Goal: Communication & Community: Answer question/provide support

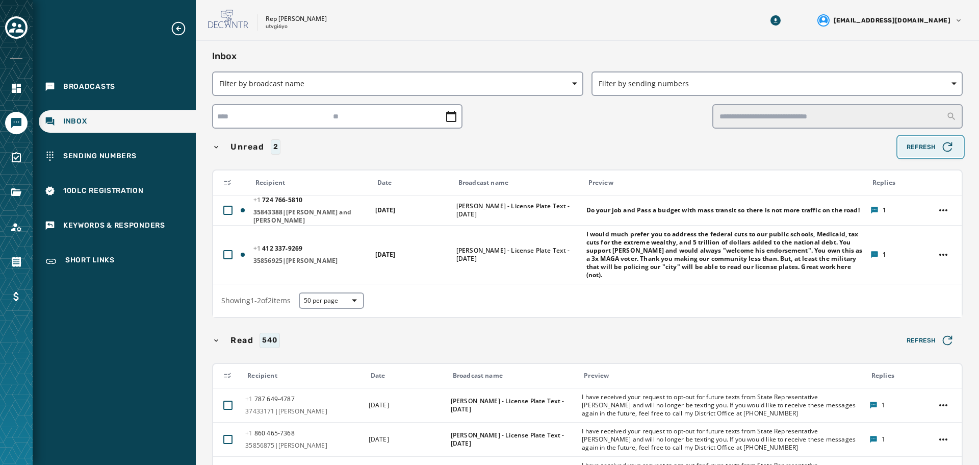
click at [928, 141] on span "Refresh" at bounding box center [931, 147] width 48 height 14
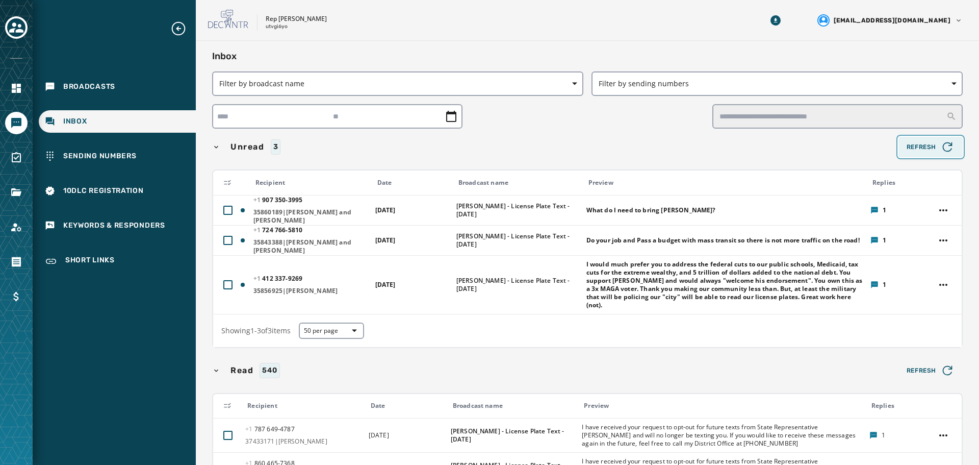
click at [929, 148] on span "Refresh" at bounding box center [931, 147] width 48 height 14
click at [915, 147] on span "Refresh" at bounding box center [931, 147] width 48 height 14
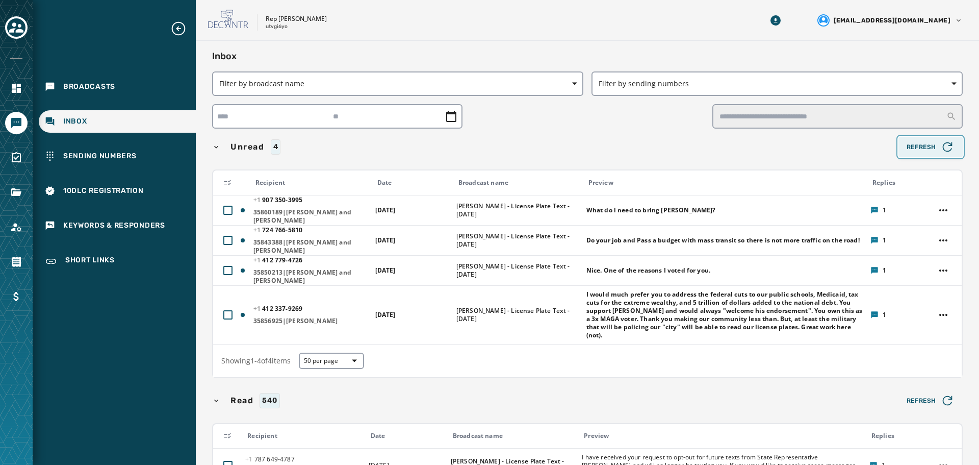
click at [920, 147] on span "Refresh" at bounding box center [931, 147] width 48 height 14
click at [914, 146] on span "Refresh" at bounding box center [931, 147] width 48 height 14
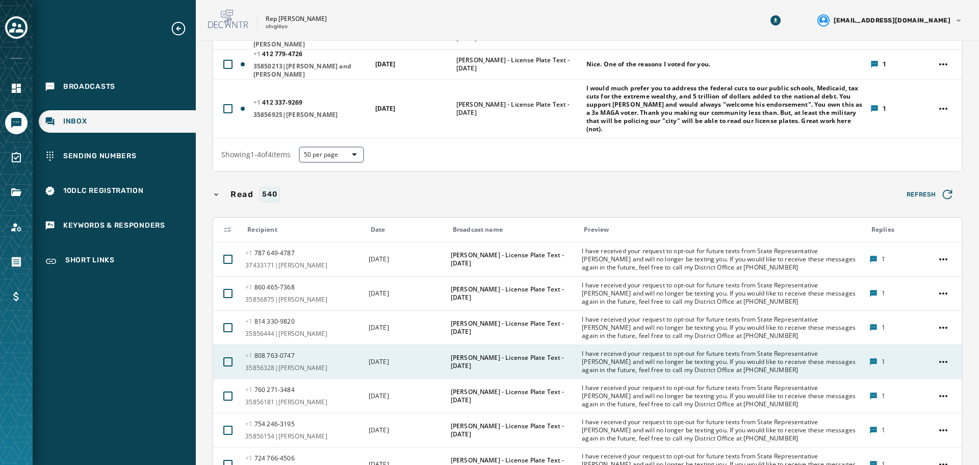
scroll to position [255, 0]
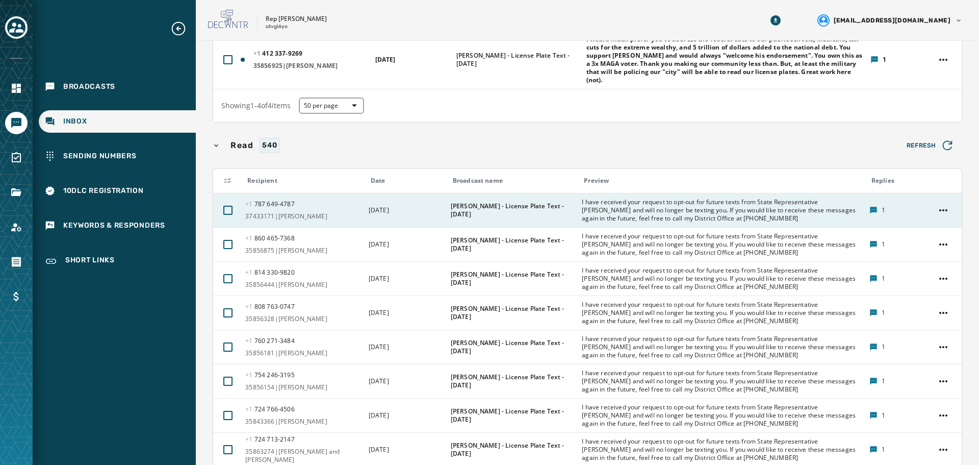
click at [417, 213] on td "[DATE]" at bounding box center [404, 210] width 82 height 34
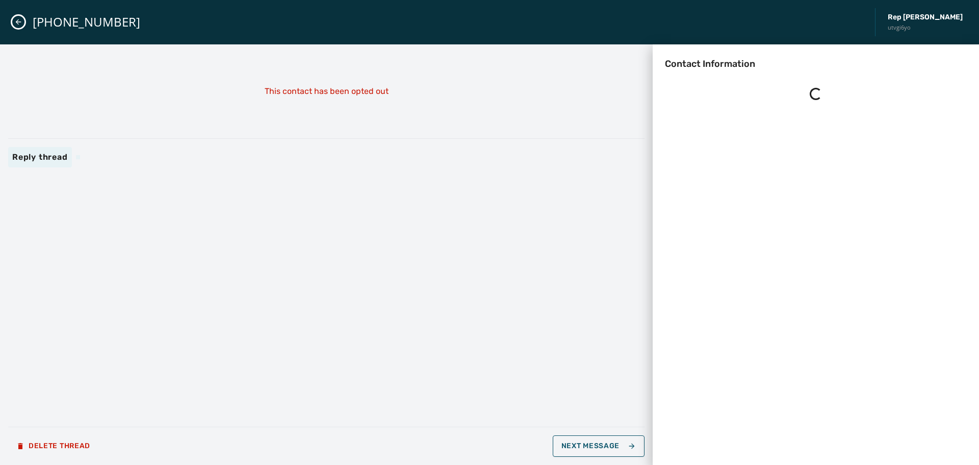
scroll to position [0, 0]
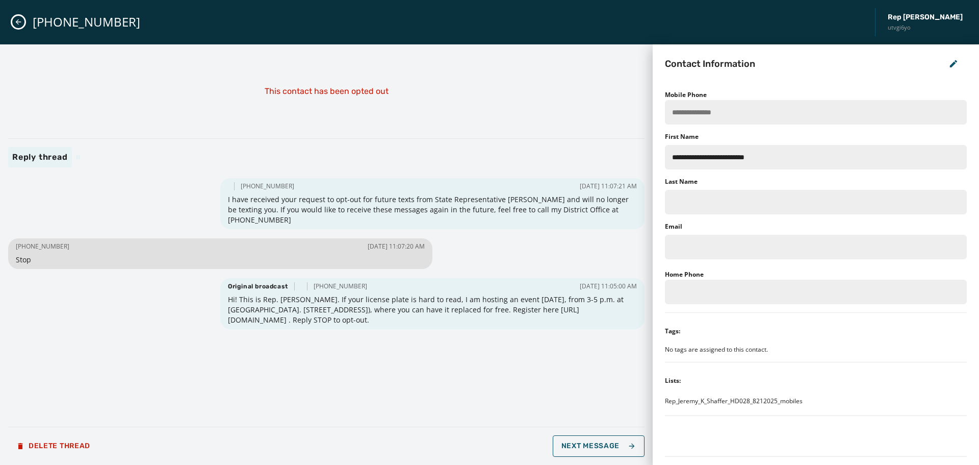
click at [21, 20] on icon "Close admin drawer" at bounding box center [18, 22] width 8 height 8
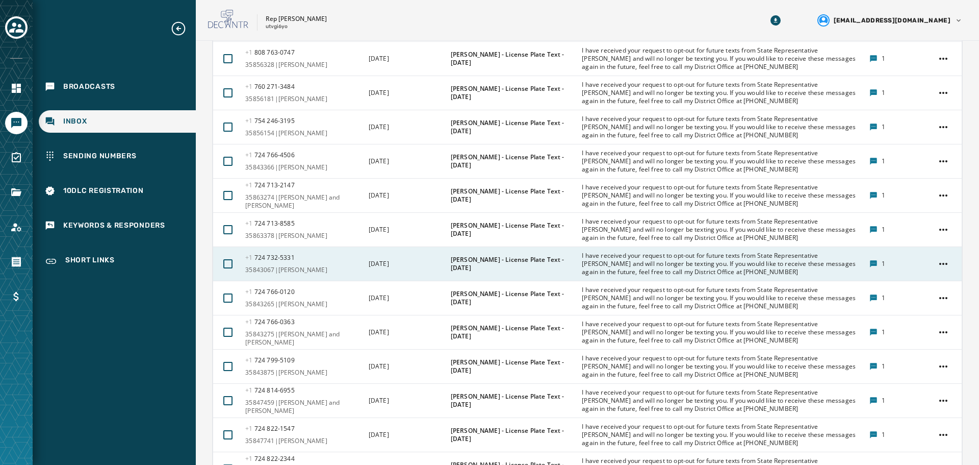
scroll to position [510, 0]
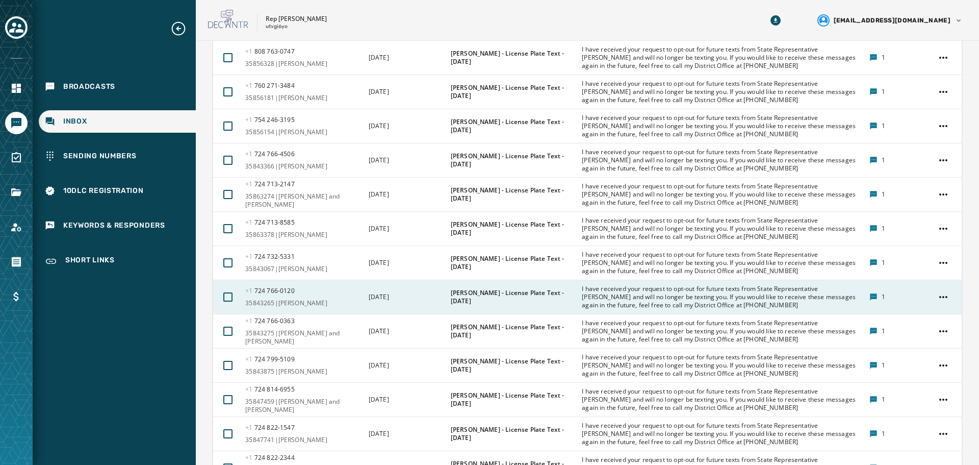
click at [470, 285] on td "[PERSON_NAME] - License Plate Text - [DATE]" at bounding box center [511, 297] width 132 height 34
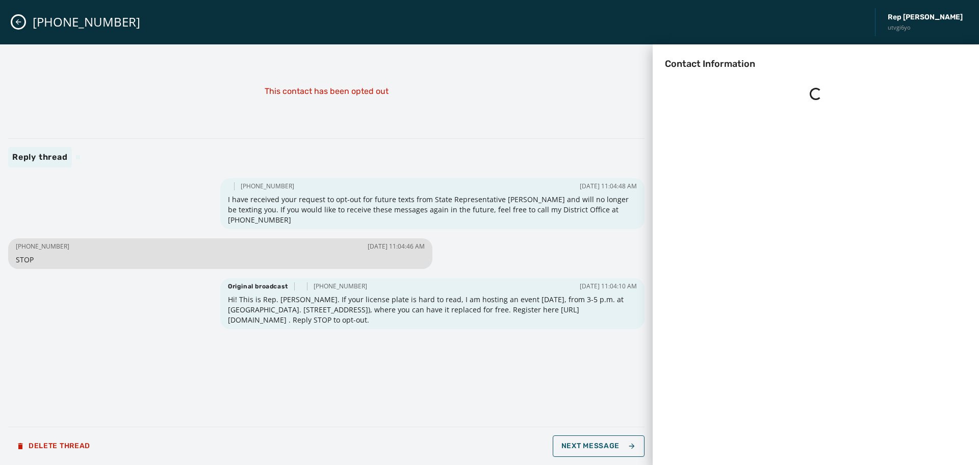
scroll to position [0, 0]
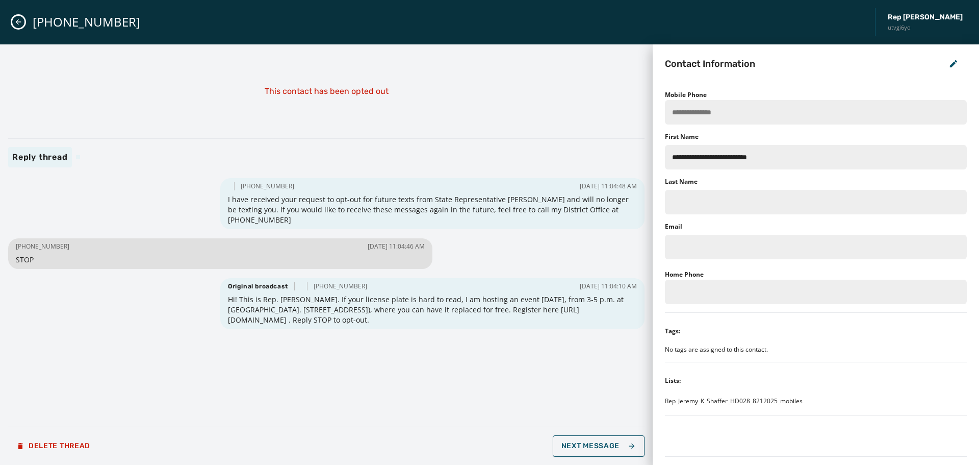
click at [15, 20] on icon "Close admin drawer" at bounding box center [18, 22] width 8 height 8
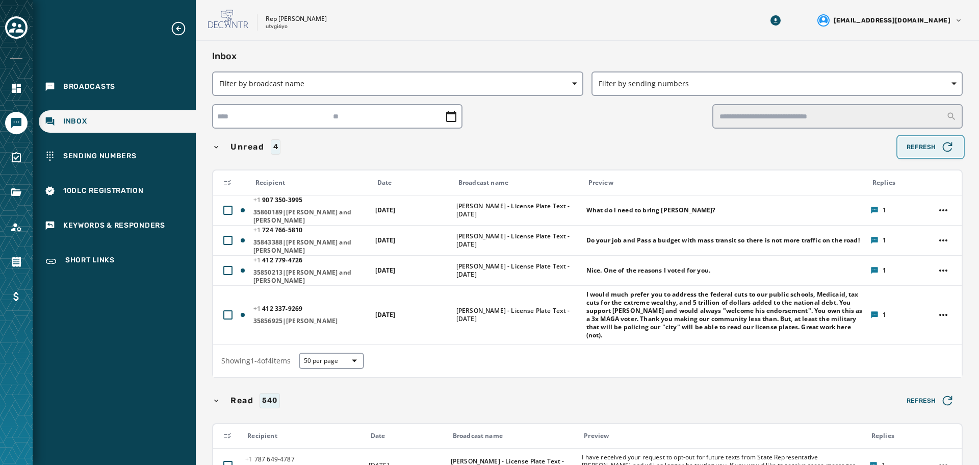
click at [929, 147] on span "Refresh" at bounding box center [931, 147] width 48 height 14
drag, startPoint x: 921, startPoint y: 146, endPoint x: 905, endPoint y: 153, distance: 16.7
click at [915, 148] on span "Refresh" at bounding box center [931, 147] width 48 height 14
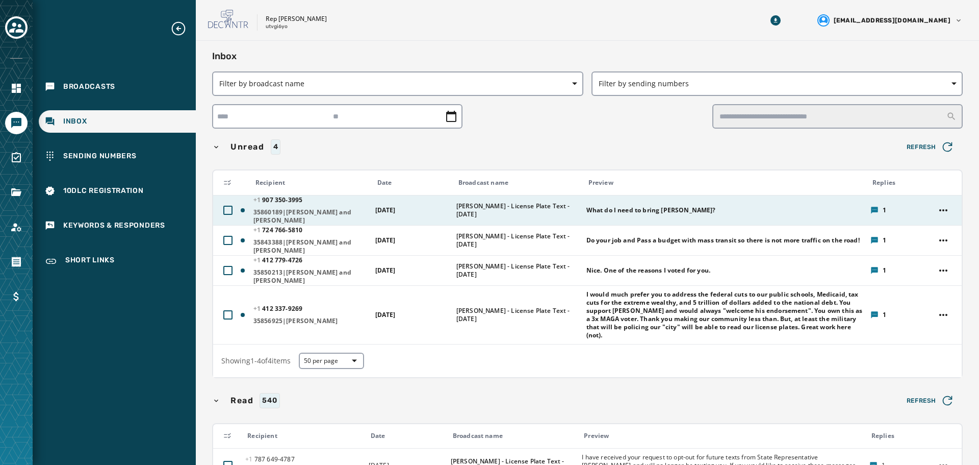
click at [661, 206] on span "What do l need to bring [PERSON_NAME]?" at bounding box center [652, 210] width 130 height 8
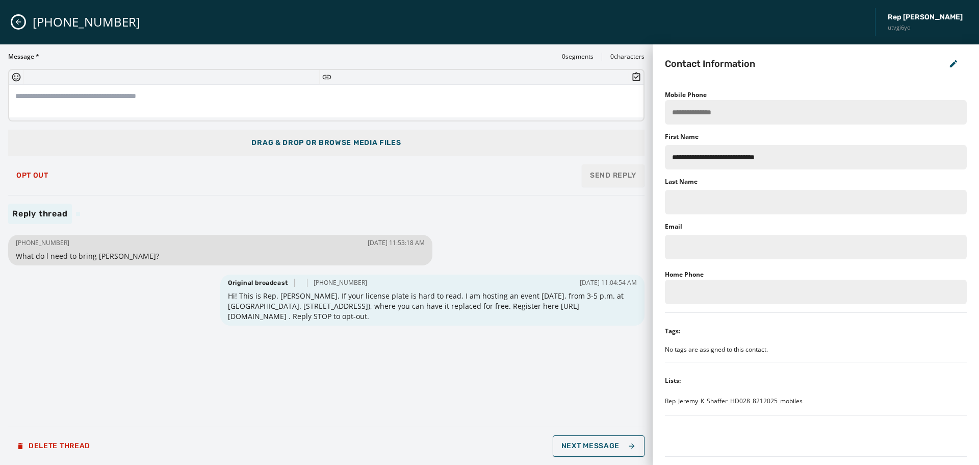
click at [261, 108] on textarea at bounding box center [326, 101] width 634 height 33
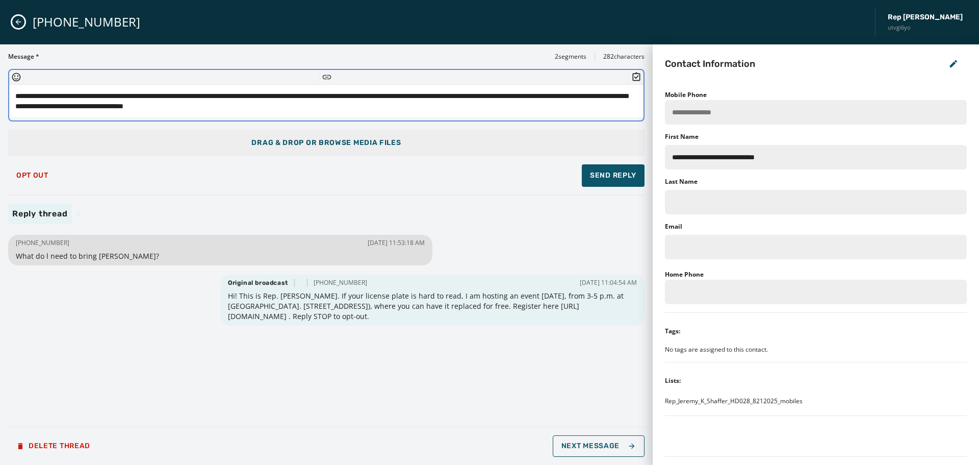
click at [67, 98] on textarea "**********" at bounding box center [326, 101] width 634 height 33
drag, startPoint x: 205, startPoint y: 95, endPoint x: 237, endPoint y: 101, distance: 32.2
click at [206, 95] on textarea "**********" at bounding box center [326, 101] width 634 height 33
click at [311, 106] on textarea "**********" at bounding box center [326, 101] width 634 height 33
click at [352, 105] on textarea "**********" at bounding box center [326, 101] width 634 height 33
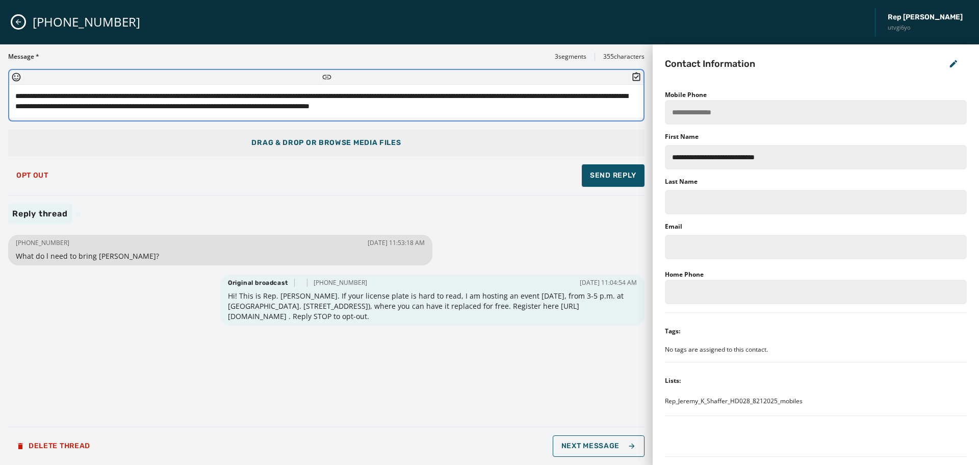
click at [110, 99] on textarea "**********" at bounding box center [326, 101] width 634 height 33
click at [152, 94] on textarea "**********" at bounding box center [326, 101] width 634 height 33
type textarea "**********"
click at [600, 172] on span "Send Reply" at bounding box center [613, 175] width 46 height 10
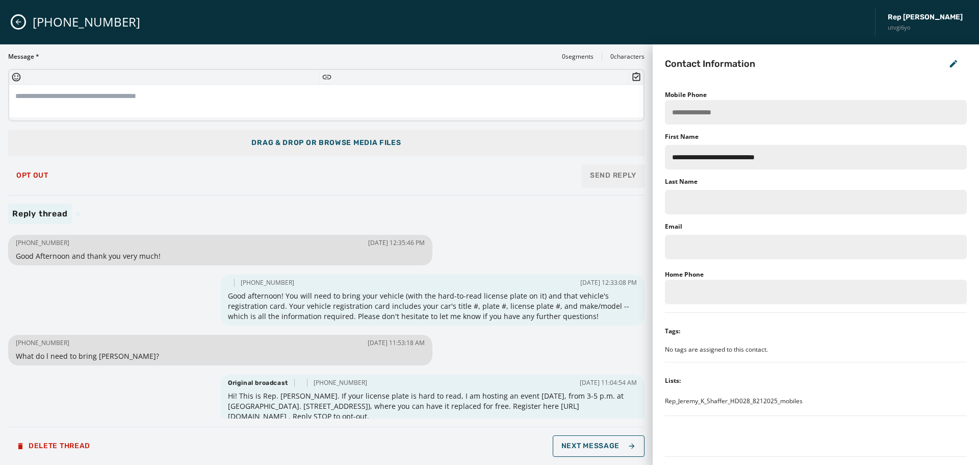
click at [14, 20] on button "Close admin drawer" at bounding box center [18, 22] width 12 height 12
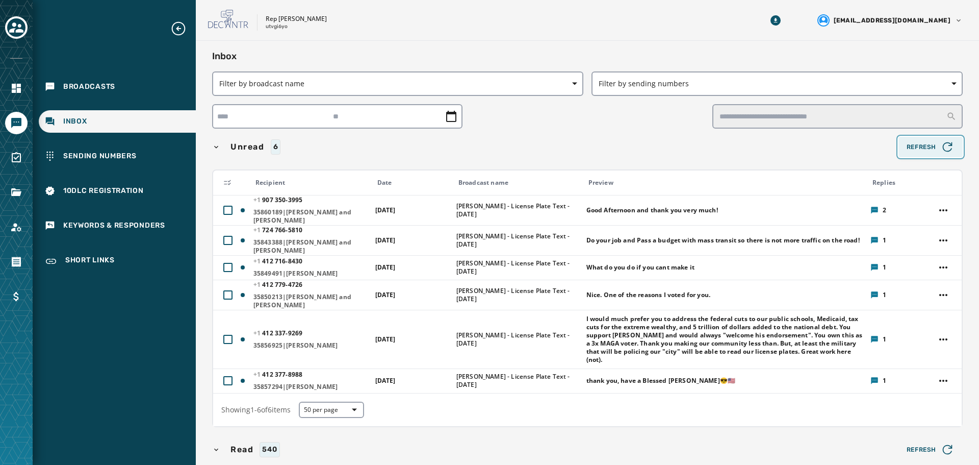
click at [921, 148] on span "Refresh" at bounding box center [931, 147] width 48 height 14
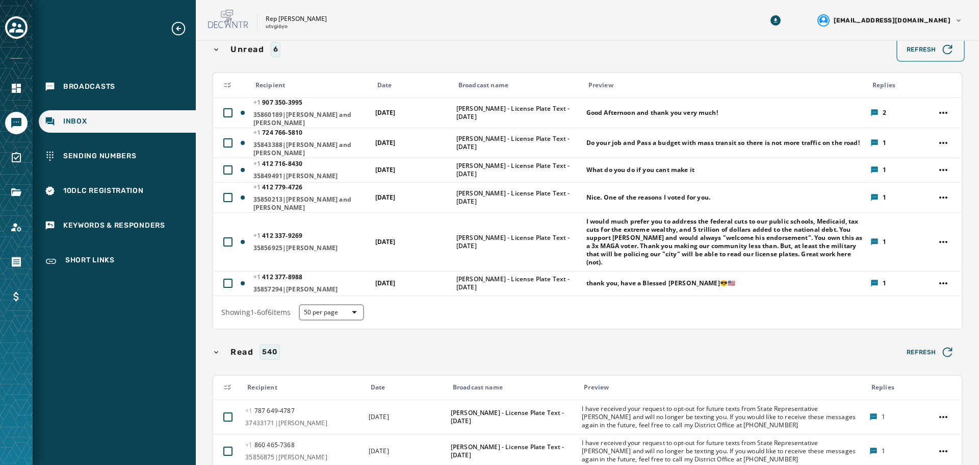
scroll to position [102, 0]
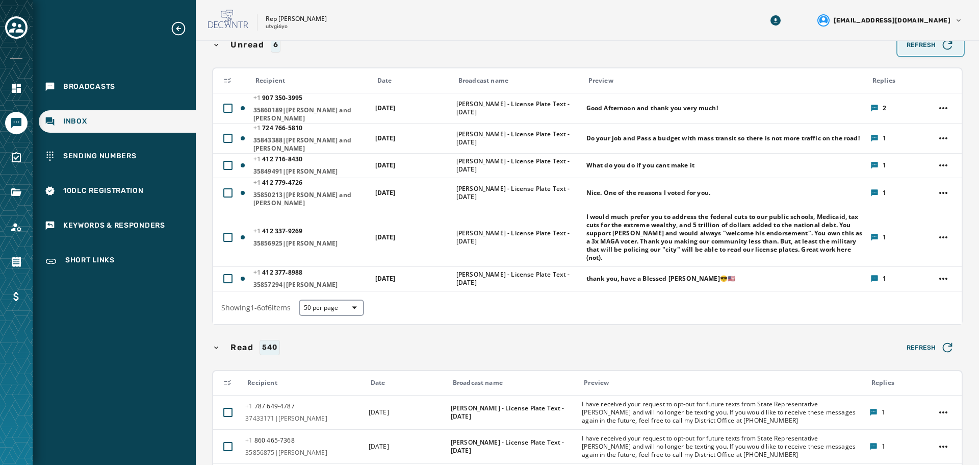
click at [940, 45] on icon "button" at bounding box center [947, 45] width 14 height 14
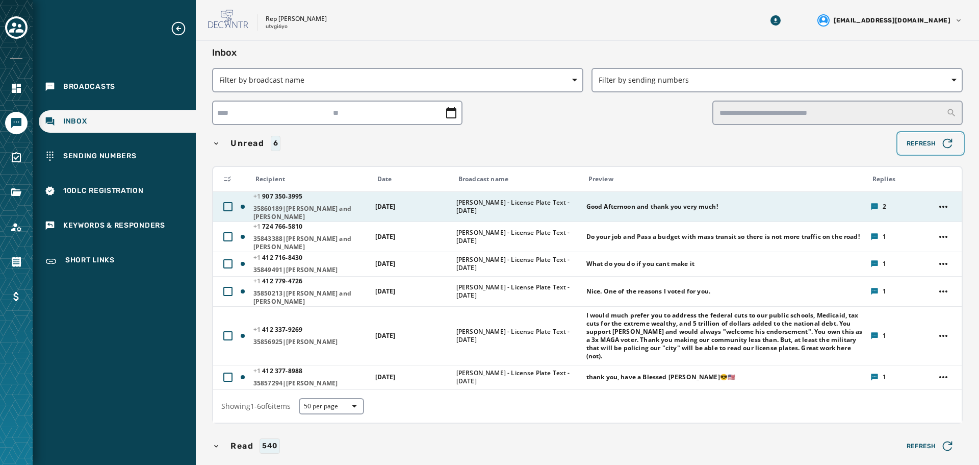
scroll to position [0, 0]
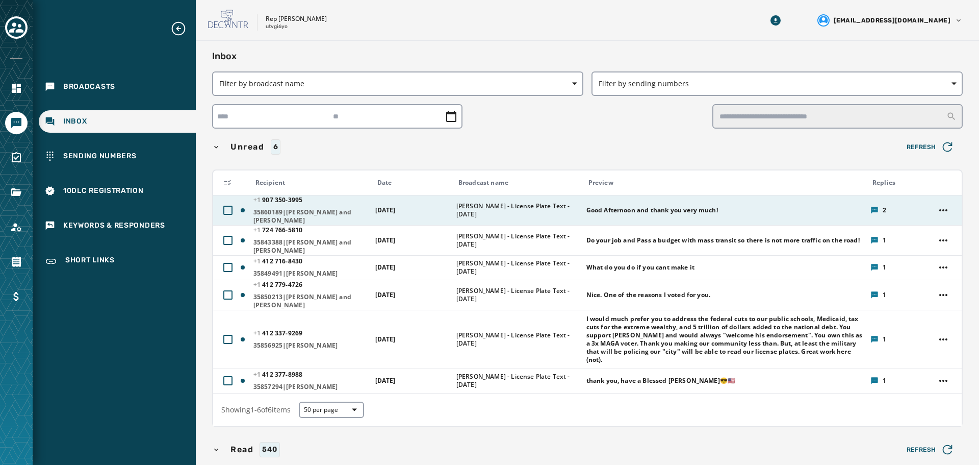
click at [662, 220] on td "Good Afternoon and thank you very much!" at bounding box center [722, 210] width 284 height 30
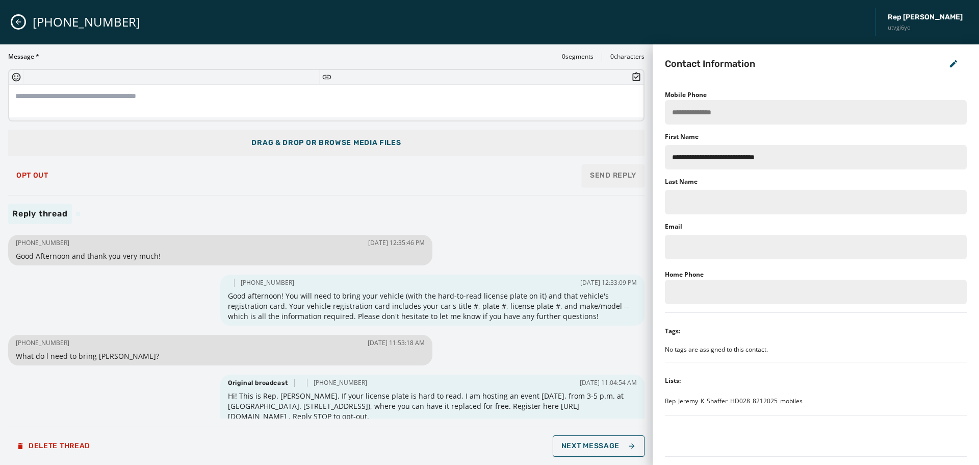
click at [21, 25] on icon "Close admin drawer" at bounding box center [18, 22] width 8 height 8
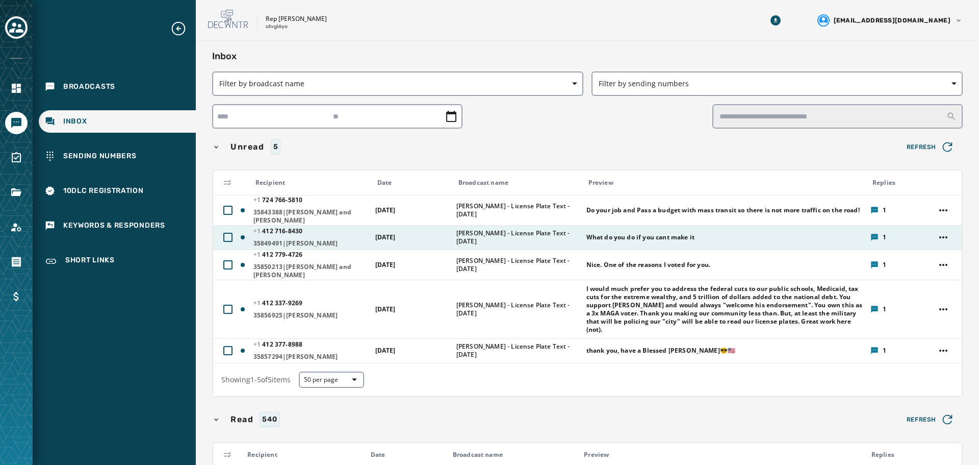
click at [536, 241] on td "[PERSON_NAME] - License Plate Text - [DATE]" at bounding box center [515, 237] width 130 height 24
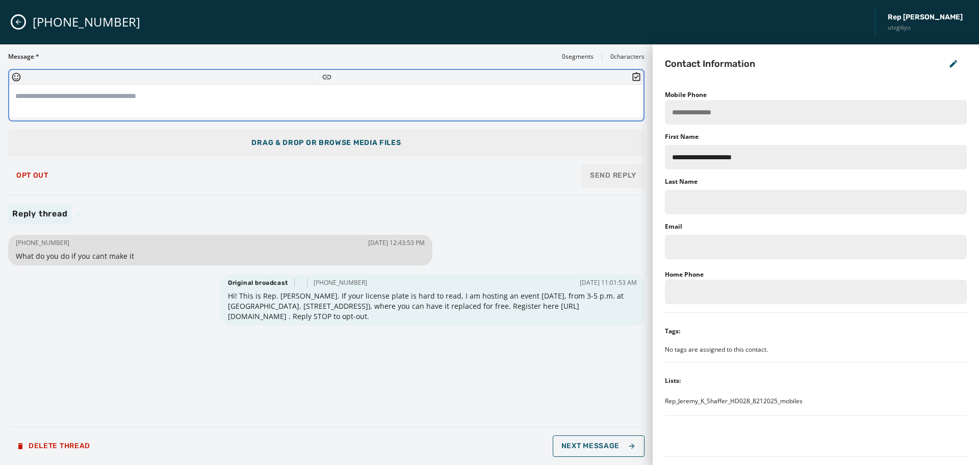
click at [145, 100] on textarea at bounding box center [326, 101] width 634 height 33
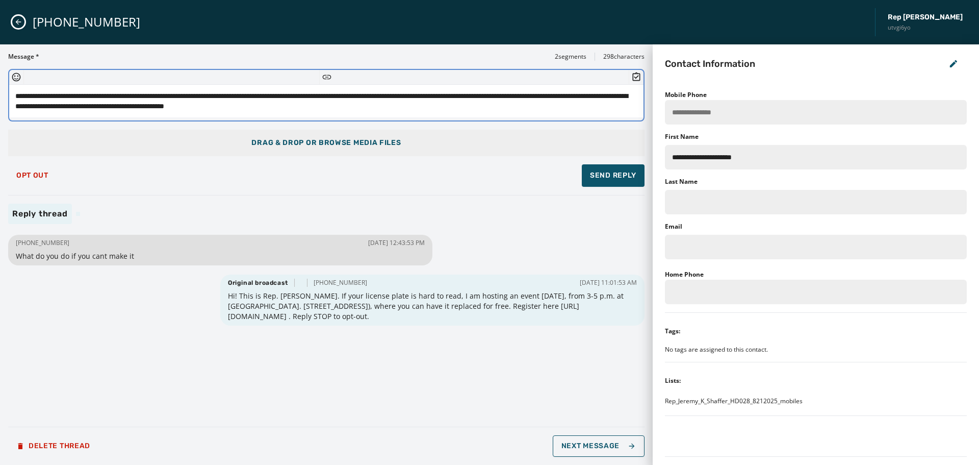
click at [519, 97] on textarea "**********" at bounding box center [326, 101] width 634 height 33
drag, startPoint x: 518, startPoint y: 97, endPoint x: 530, endPoint y: 97, distance: 11.7
click at [530, 97] on textarea "**********" at bounding box center [326, 101] width 634 height 33
click at [273, 95] on textarea "**********" at bounding box center [326, 101] width 634 height 33
drag, startPoint x: 273, startPoint y: 95, endPoint x: 251, endPoint y: 98, distance: 22.6
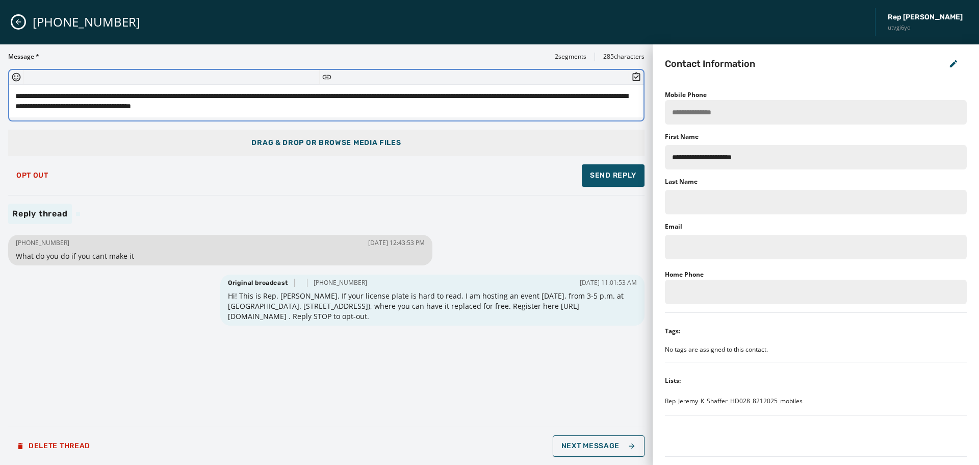
click at [251, 98] on textarea "**********" at bounding box center [326, 101] width 634 height 33
click at [293, 112] on textarea "**********" at bounding box center [326, 101] width 634 height 33
click at [329, 106] on textarea "**********" at bounding box center [326, 101] width 634 height 33
click at [17, 93] on textarea "**********" at bounding box center [326, 101] width 634 height 33
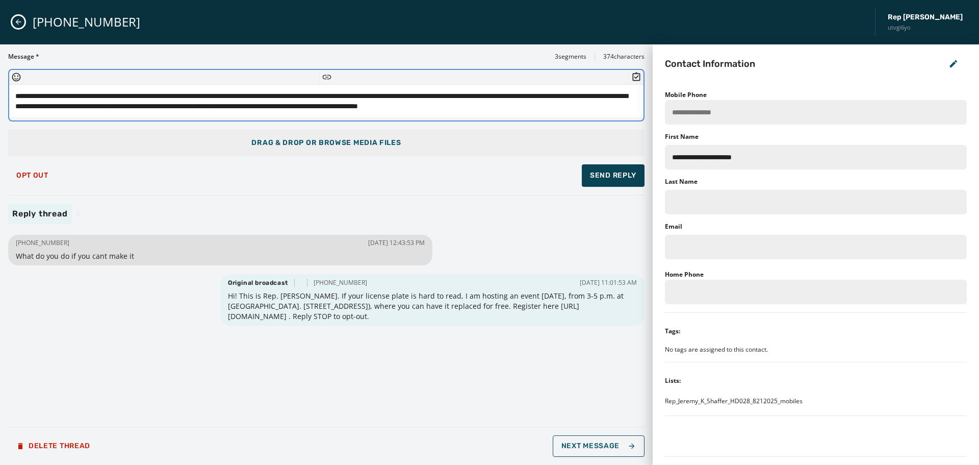
type textarea "**********"
click at [617, 174] on span "Send Reply" at bounding box center [613, 175] width 46 height 10
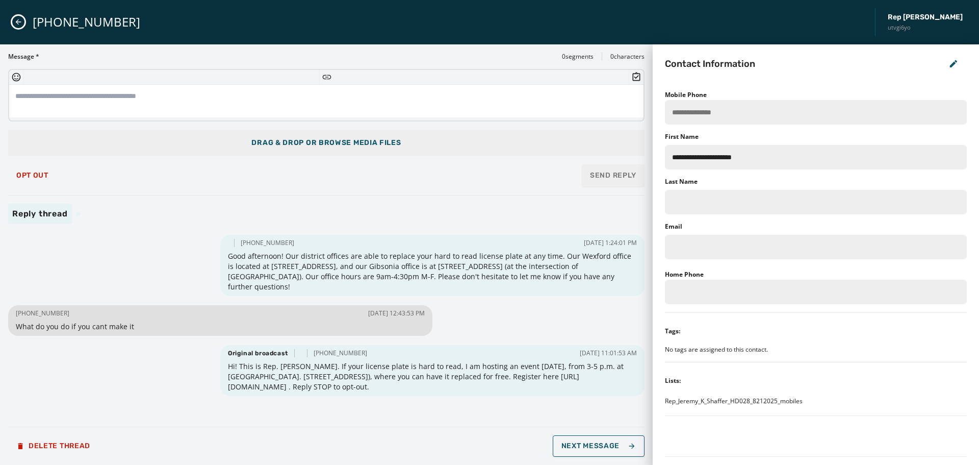
click at [15, 20] on icon "Close admin drawer" at bounding box center [18, 22] width 8 height 8
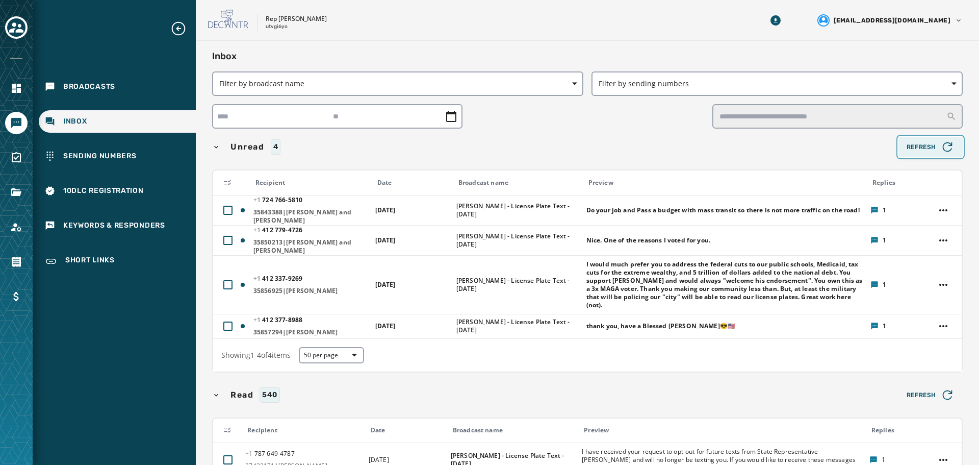
click at [927, 142] on span "Refresh" at bounding box center [931, 147] width 48 height 14
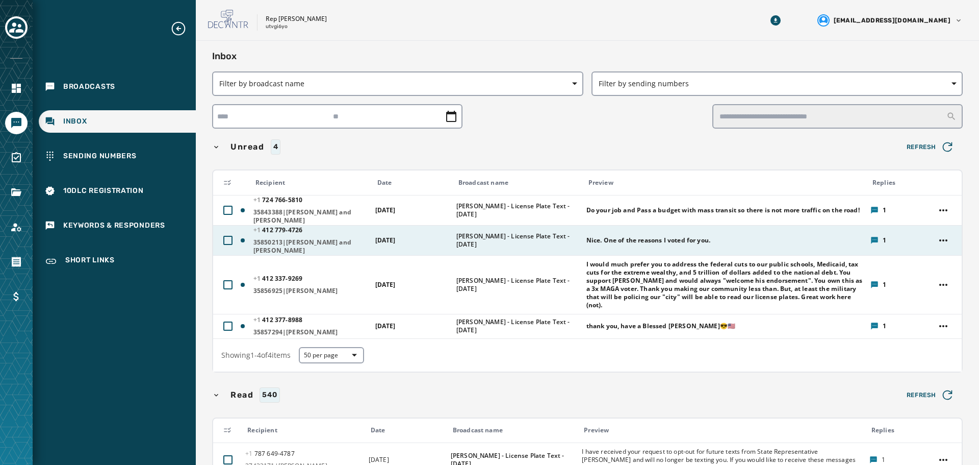
click at [430, 236] on td "[DATE]" at bounding box center [409, 240] width 81 height 30
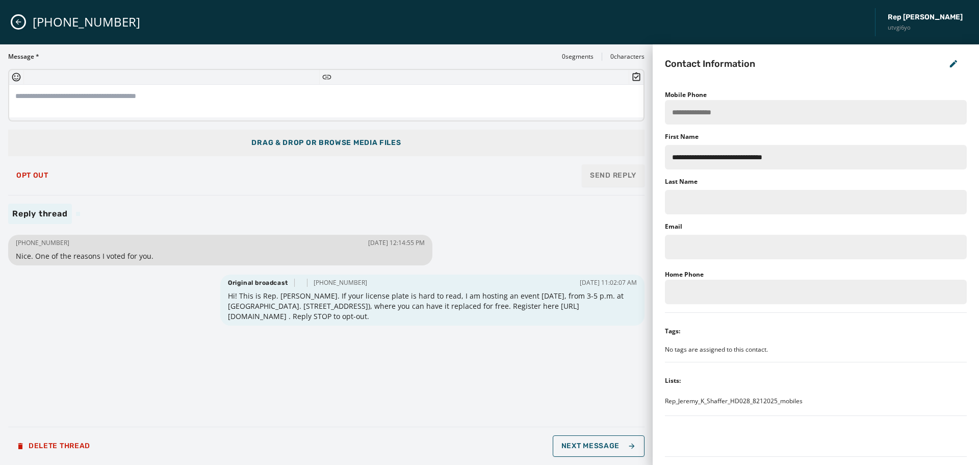
click at [18, 24] on icon "Close admin drawer" at bounding box center [19, 22] width 6 height 6
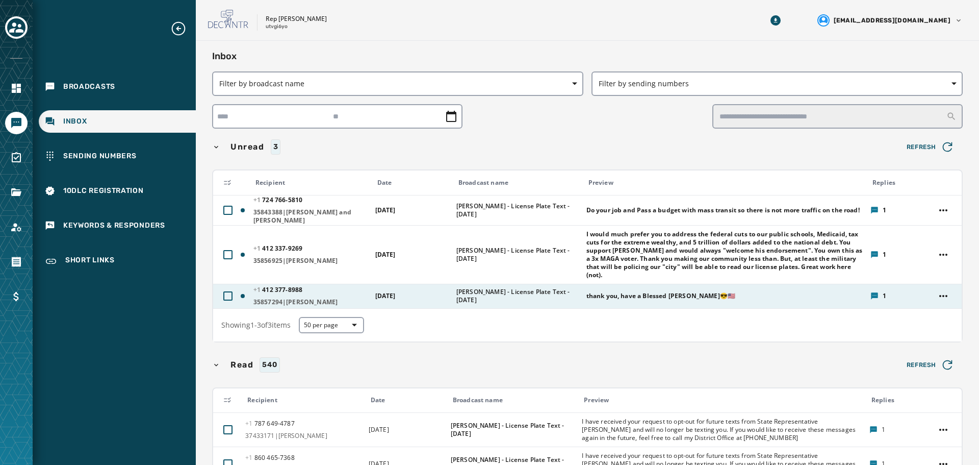
click at [415, 297] on td "[DATE]" at bounding box center [409, 296] width 81 height 24
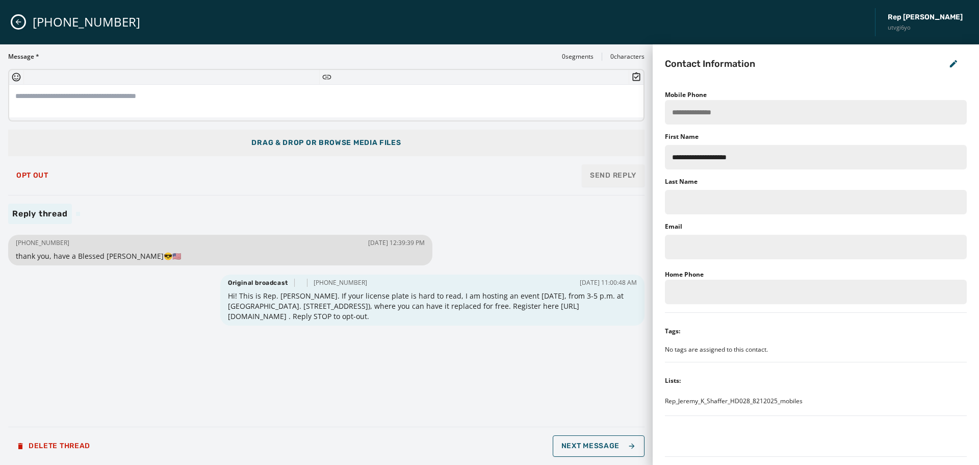
click at [18, 28] on button "Close admin drawer" at bounding box center [18, 22] width 12 height 12
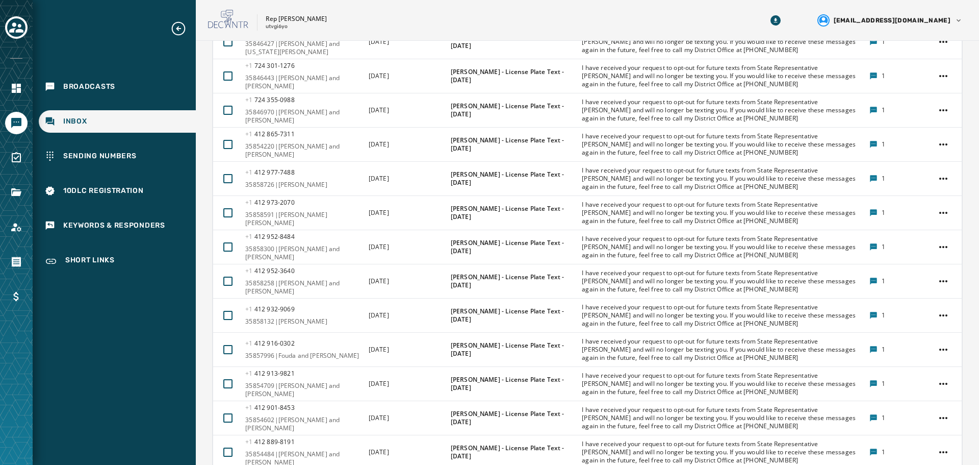
scroll to position [1691, 0]
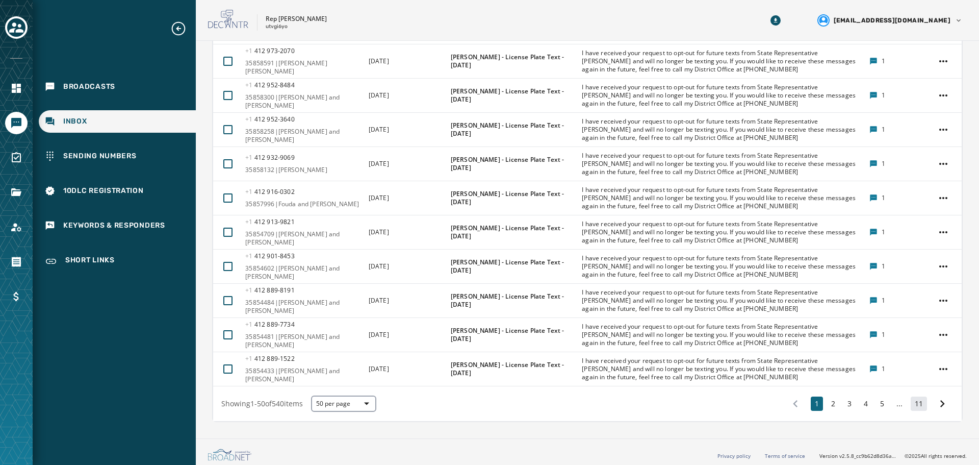
drag, startPoint x: 912, startPoint y: 397, endPoint x: 915, endPoint y: 404, distance: 7.1
click at [915, 404] on button "11" at bounding box center [919, 403] width 16 height 14
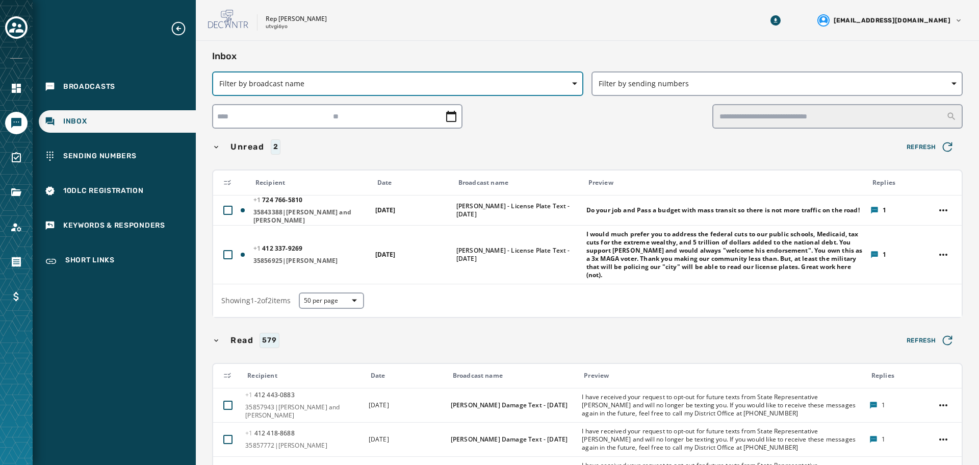
click at [401, 86] on span "Filter by broadcast name" at bounding box center [397, 84] width 357 height 10
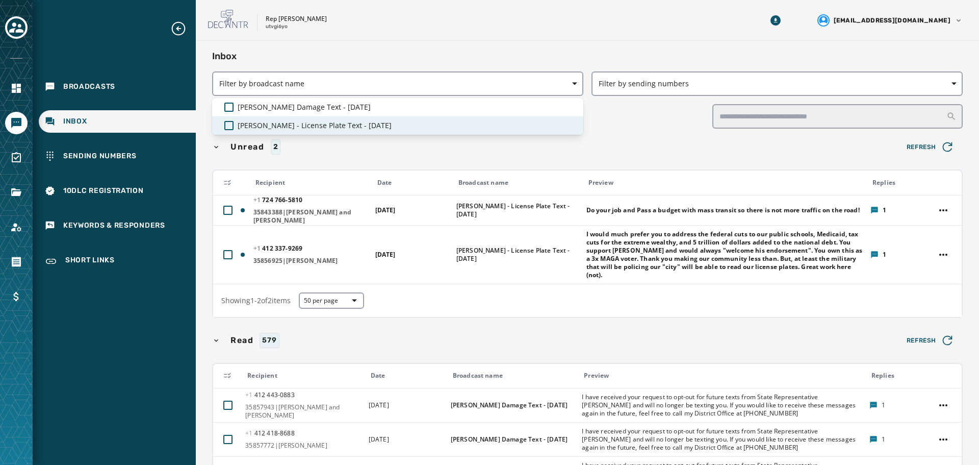
click at [370, 125] on div "[PERSON_NAME] - License Plate Text - [DATE]" at bounding box center [397, 125] width 347 height 10
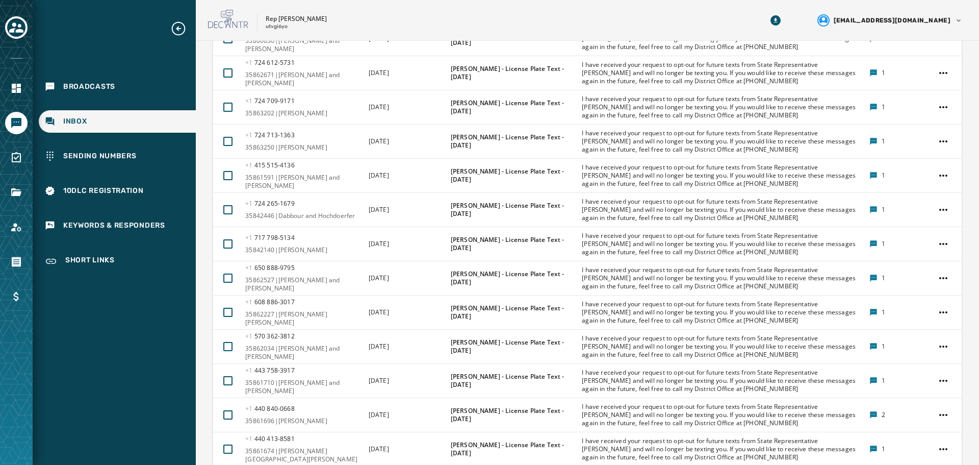
scroll to position [1682, 0]
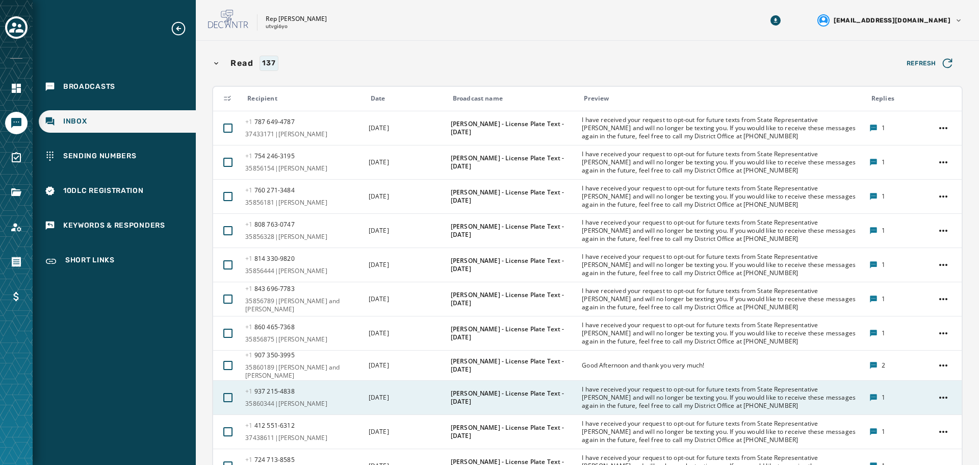
scroll to position [255, 0]
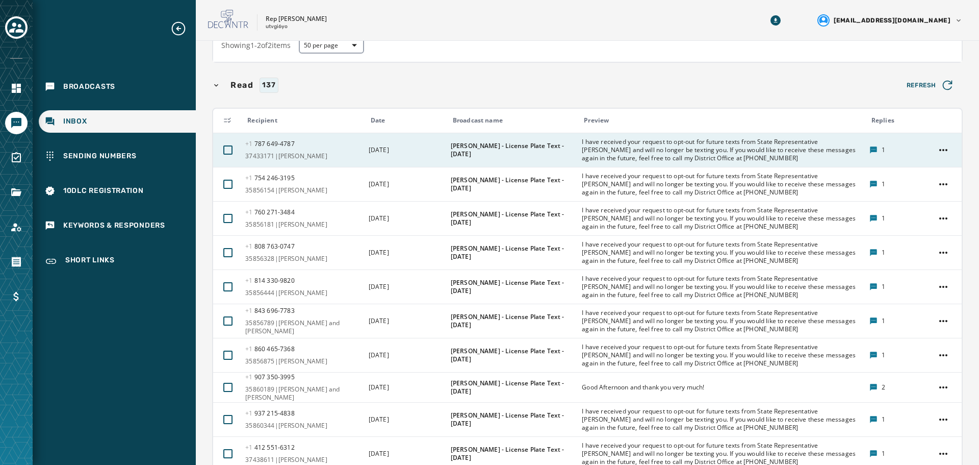
click at [702, 161] on div "I have received your request to opt-out for future texts from State Representat…" at bounding box center [722, 150] width 281 height 33
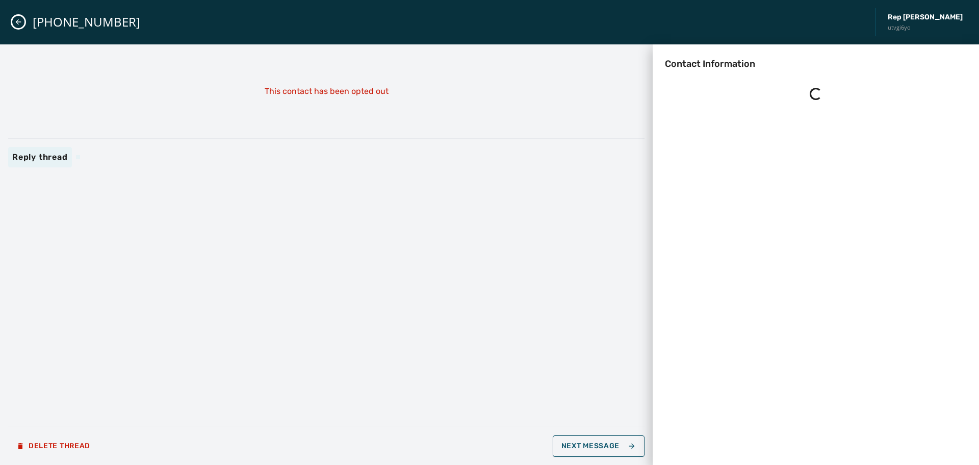
scroll to position [0, 0]
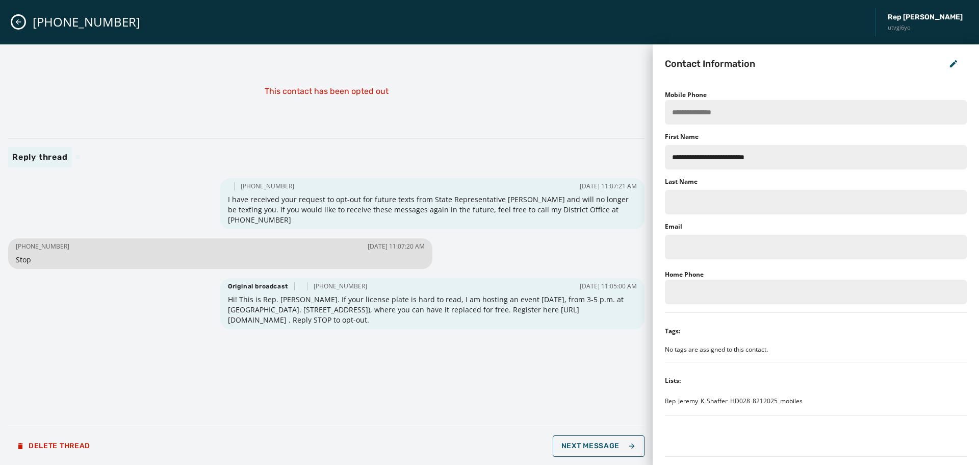
click at [20, 26] on icon "Close admin drawer" at bounding box center [18, 22] width 8 height 8
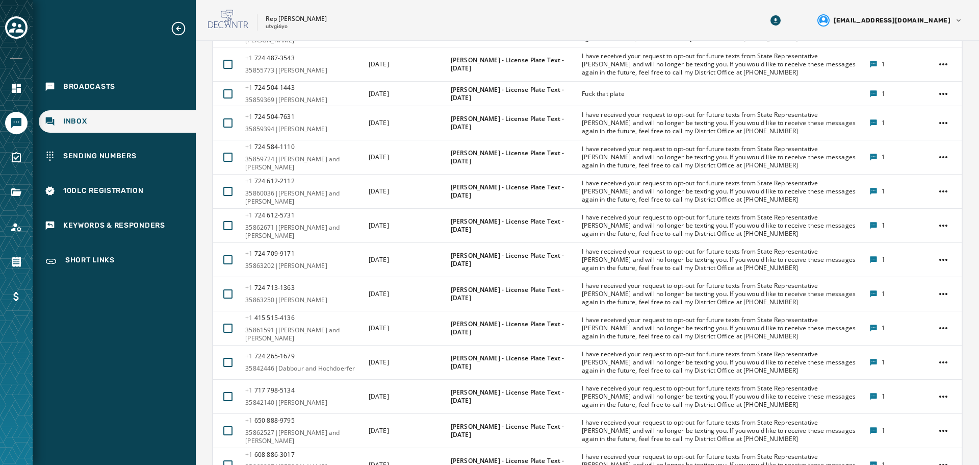
scroll to position [1682, 0]
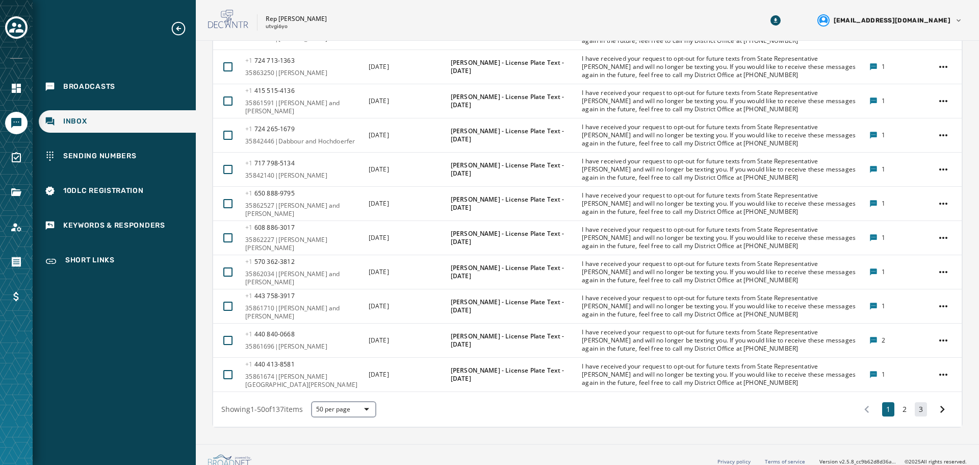
click at [922, 406] on div "1 2 3" at bounding box center [905, 409] width 98 height 18
click at [915, 402] on button "3" at bounding box center [921, 409] width 12 height 14
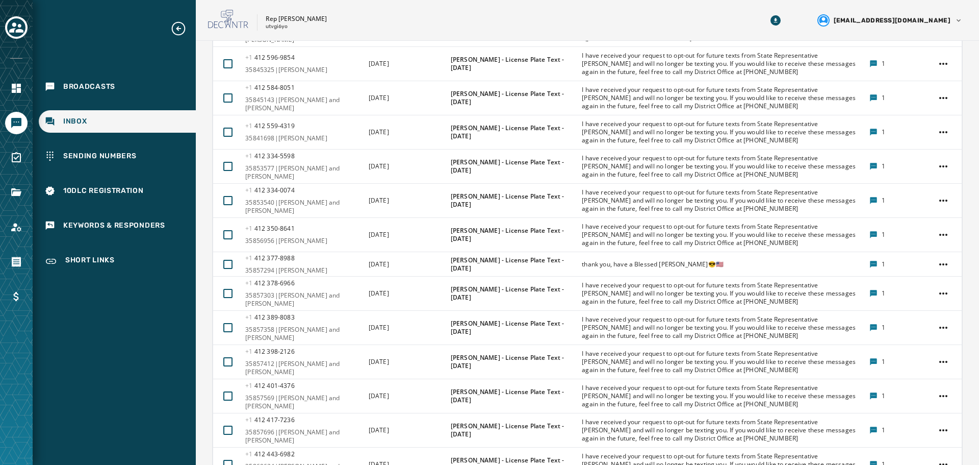
scroll to position [472, 0]
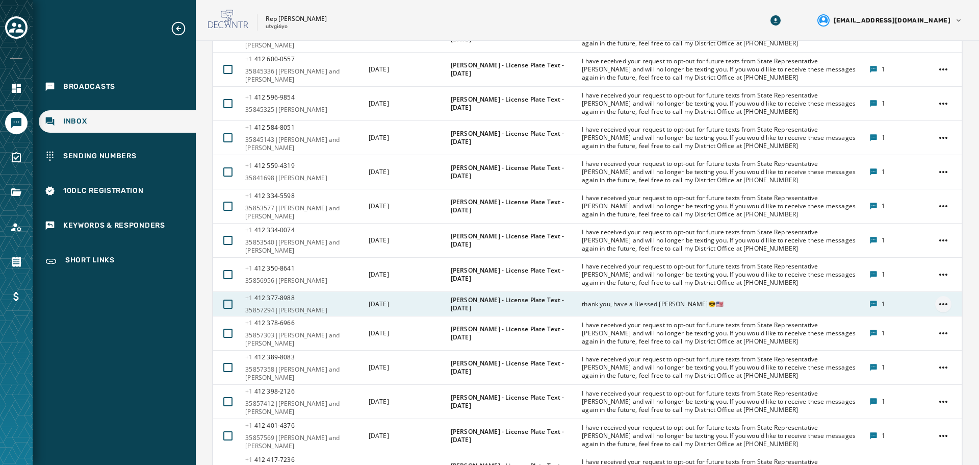
click at [937, 296] on html "Broadcasts Inbox Sending Numbers 10DLC Registration Keywords & Responders Short…" at bounding box center [489, 232] width 979 height 465
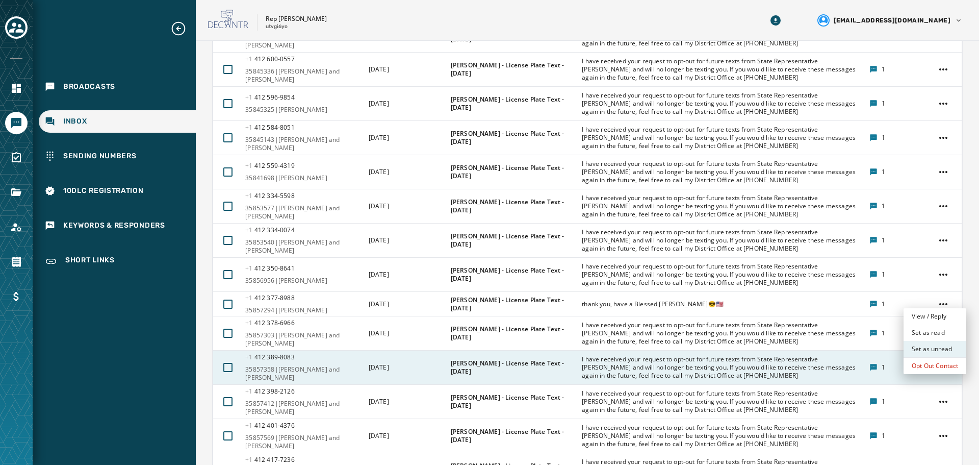
click at [934, 348] on div "Set as unread" at bounding box center [935, 349] width 63 height 16
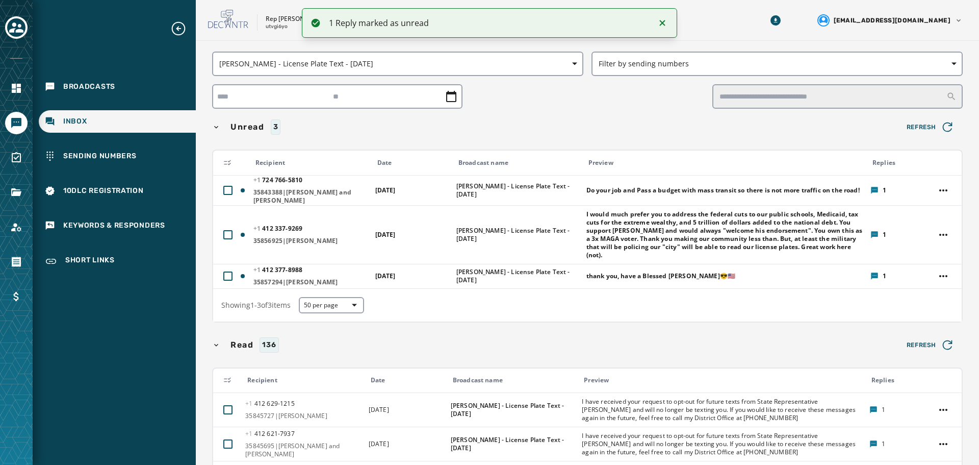
scroll to position [0, 0]
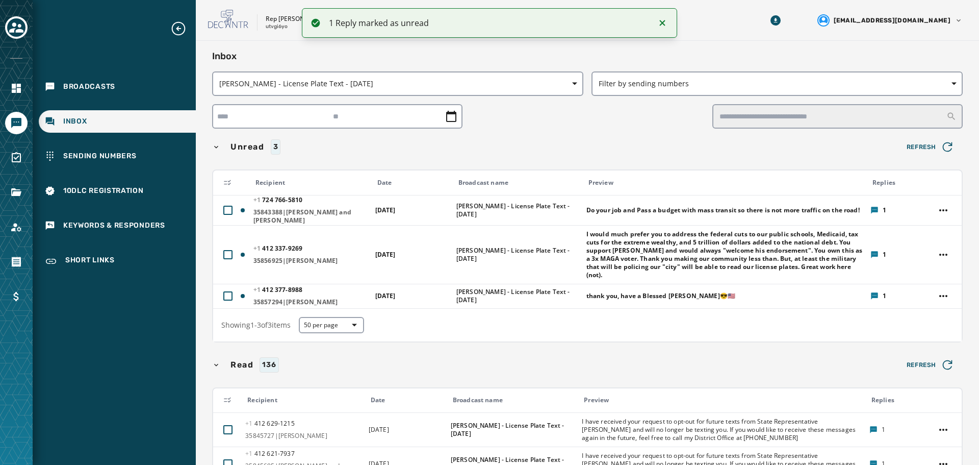
click at [110, 121] on div "Inbox" at bounding box center [117, 121] width 157 height 22
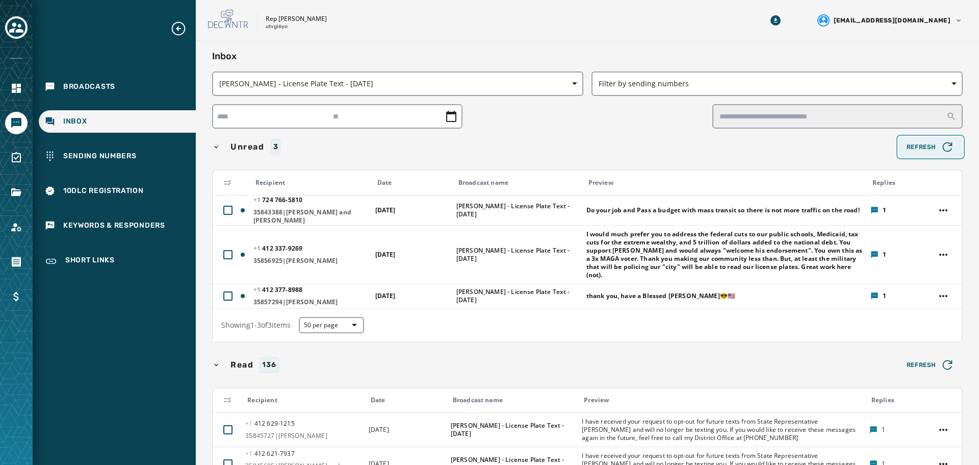
click at [922, 147] on span "Refresh" at bounding box center [931, 147] width 48 height 14
click at [940, 151] on icon "button" at bounding box center [947, 147] width 14 height 14
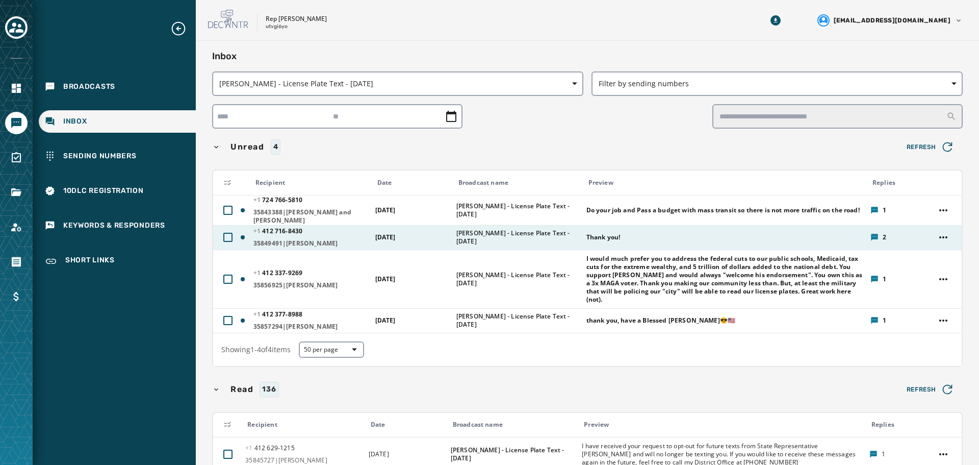
click at [660, 229] on div "Thank you!" at bounding box center [725, 237] width 277 height 16
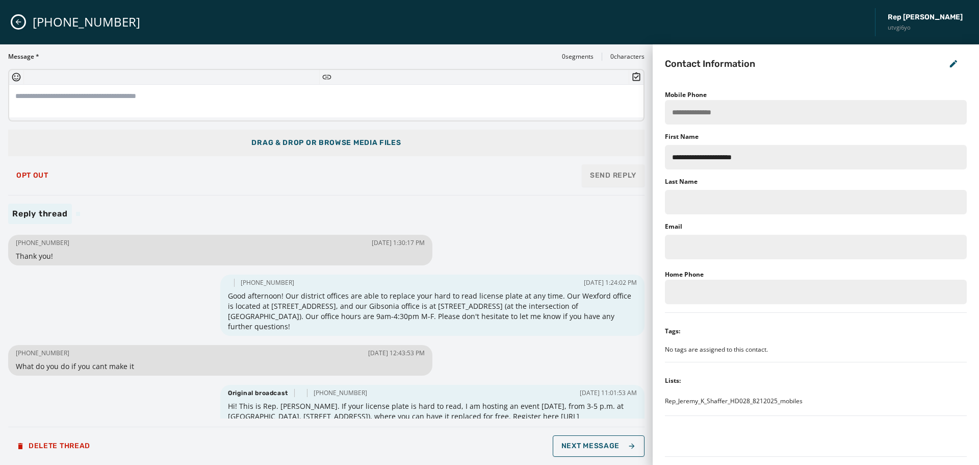
click at [25, 23] on div "[PHONE_NUMBER] Rep [PERSON_NAME] utvgi6yo" at bounding box center [489, 22] width 979 height 44
click at [16, 21] on icon "Close admin drawer" at bounding box center [19, 22] width 6 height 6
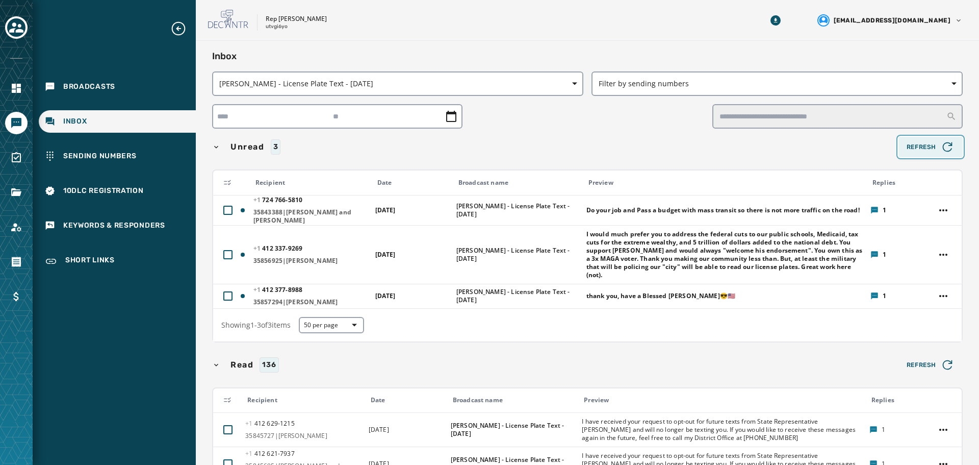
click at [919, 147] on span "Refresh" at bounding box center [931, 147] width 48 height 14
click at [907, 148] on span "Refresh" at bounding box center [931, 147] width 48 height 14
click at [907, 152] on span "Refresh" at bounding box center [931, 147] width 48 height 14
click at [940, 149] on icon "button" at bounding box center [947, 147] width 14 height 14
